Goal: Information Seeking & Learning: Check status

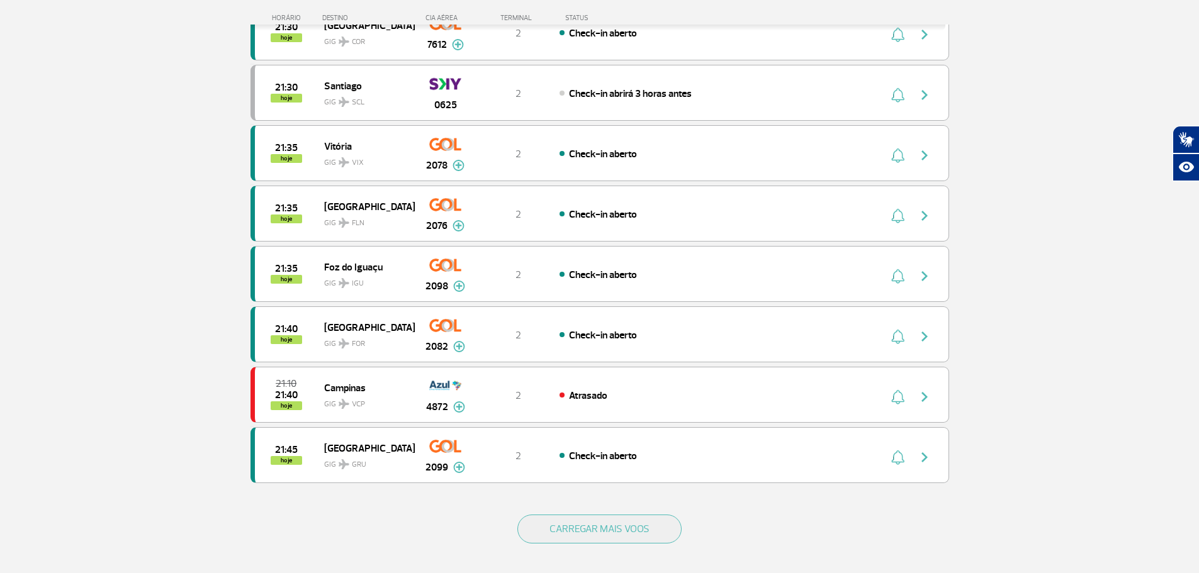
scroll to position [1132, 0]
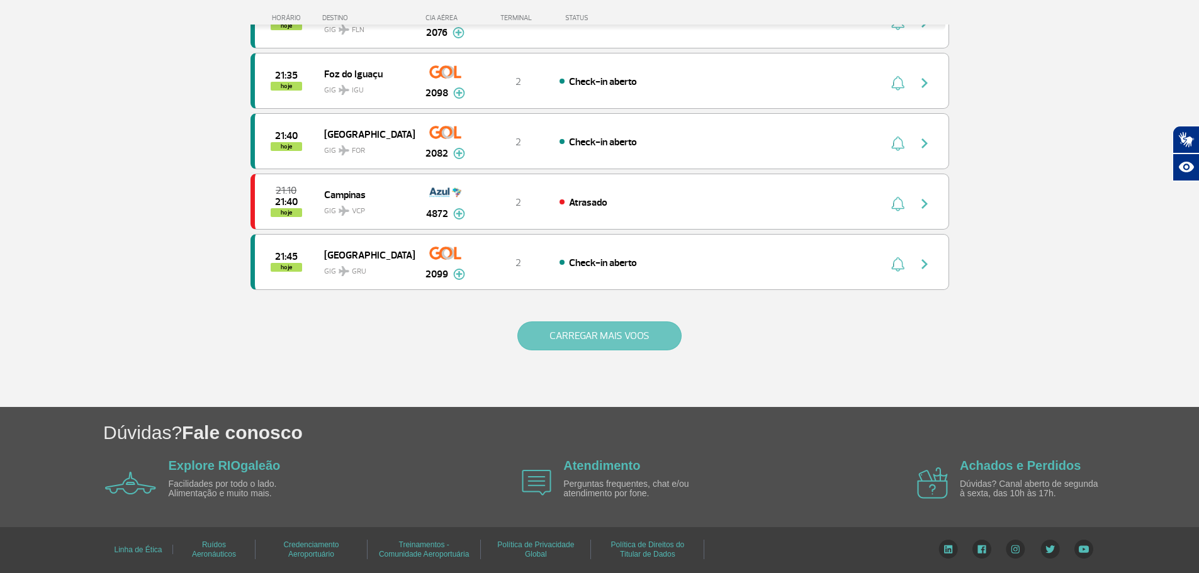
click at [546, 337] on button "CARREGAR MAIS VOOS" at bounding box center [599, 336] width 164 height 29
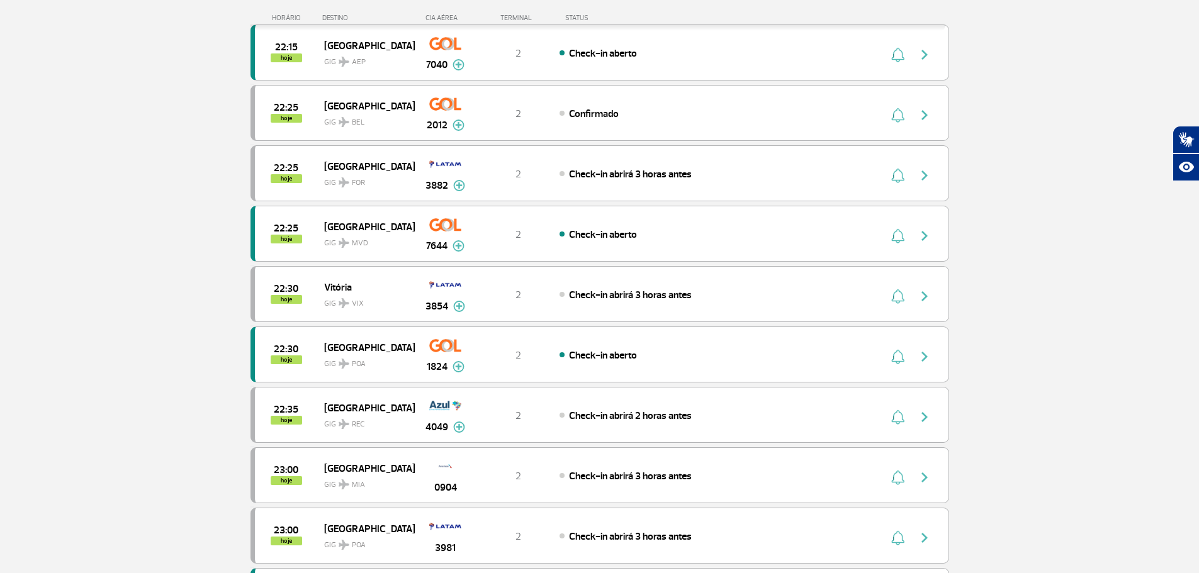
scroll to position [1887, 0]
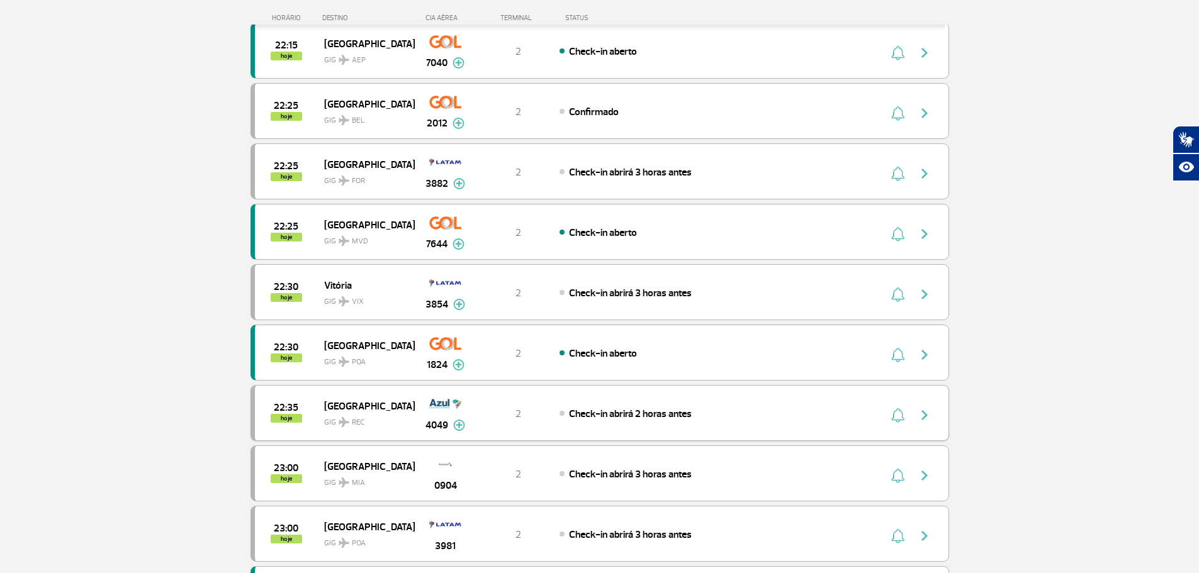
click at [934, 412] on button "button" at bounding box center [927, 413] width 29 height 20
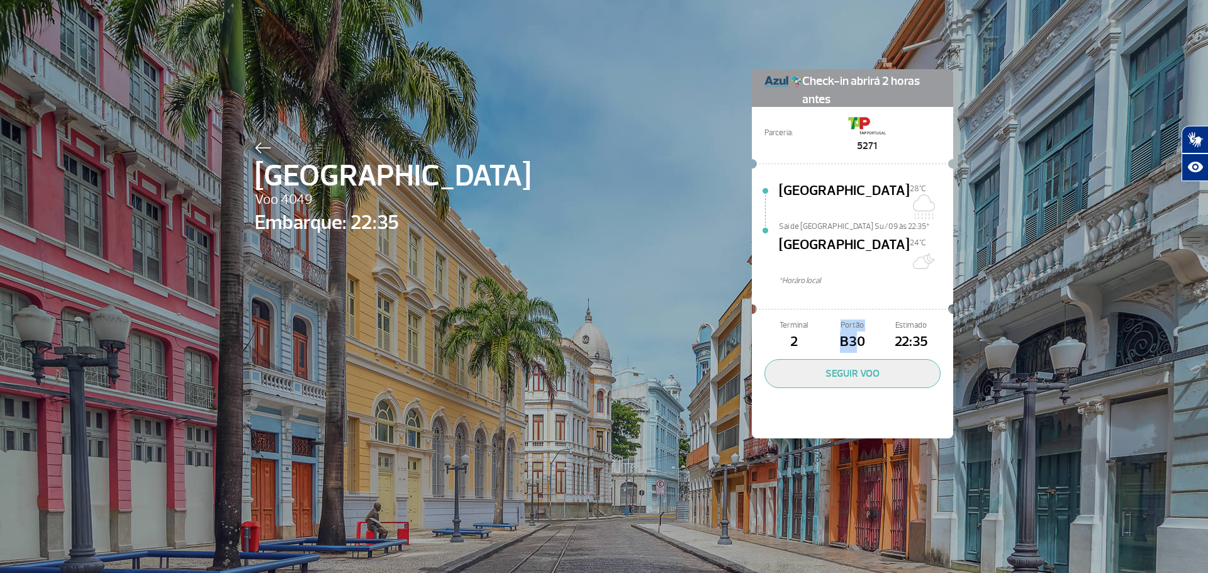
drag, startPoint x: 840, startPoint y: 298, endPoint x: 852, endPoint y: 317, distance: 22.4
click at [852, 320] on div "Portão B30" at bounding box center [852, 336] width 59 height 33
